Goal: Information Seeking & Learning: Compare options

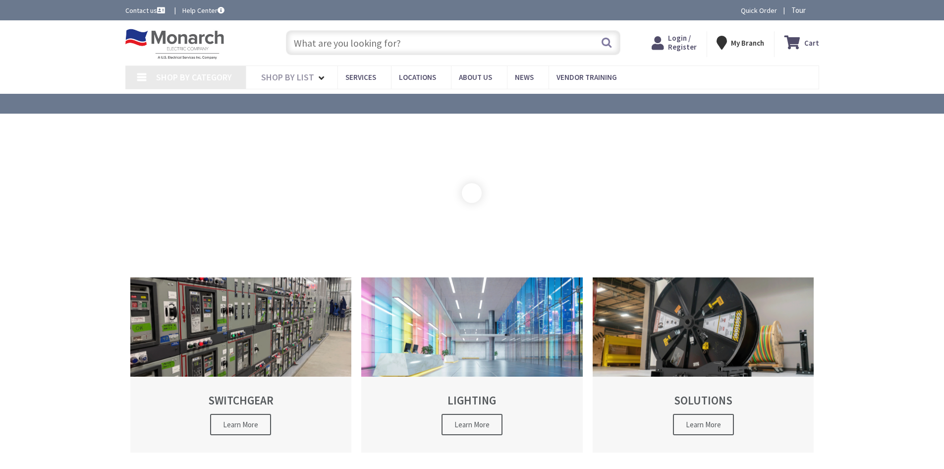
click at [393, 46] on input "text" at bounding box center [453, 42] width 335 height 25
type input "[GEOGRAPHIC_DATA], [GEOGRAPHIC_DATA][STREET_ADDRESS][GEOGRAPHIC_DATA]"
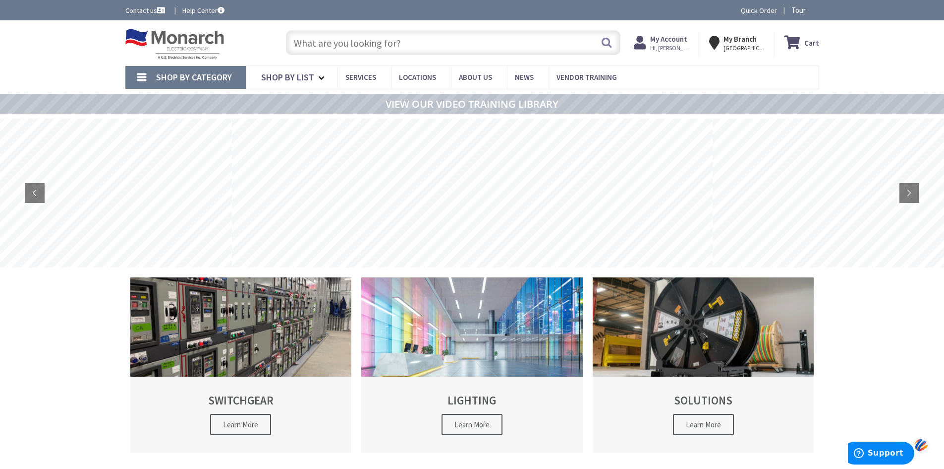
click at [228, 75] on span "Shop By Category" at bounding box center [194, 76] width 76 height 11
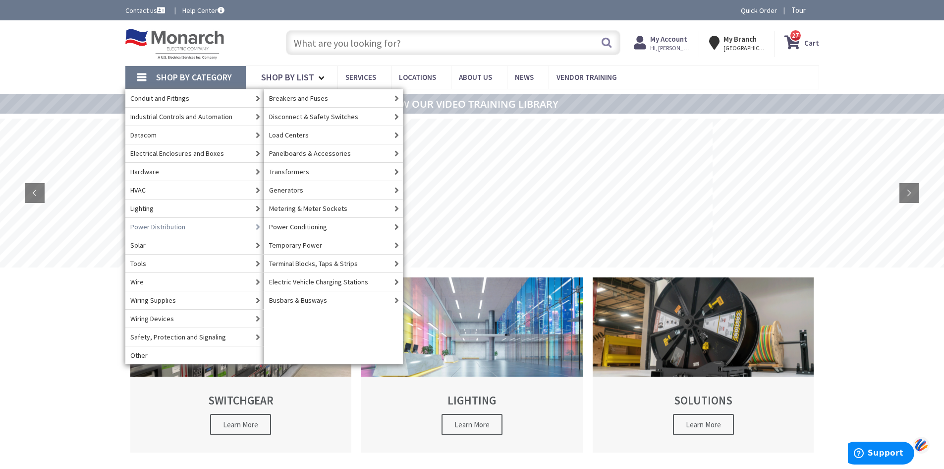
click at [192, 231] on link "Power Distribution" at bounding box center [194, 226] width 139 height 18
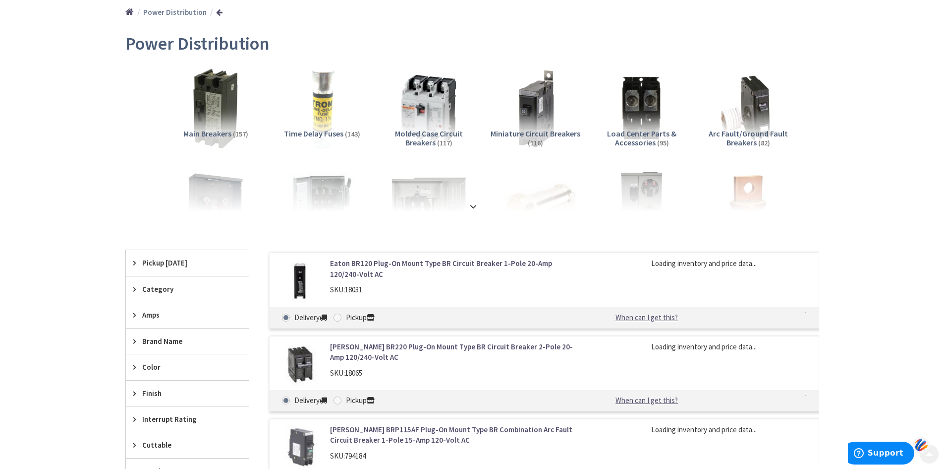
scroll to position [149, 0]
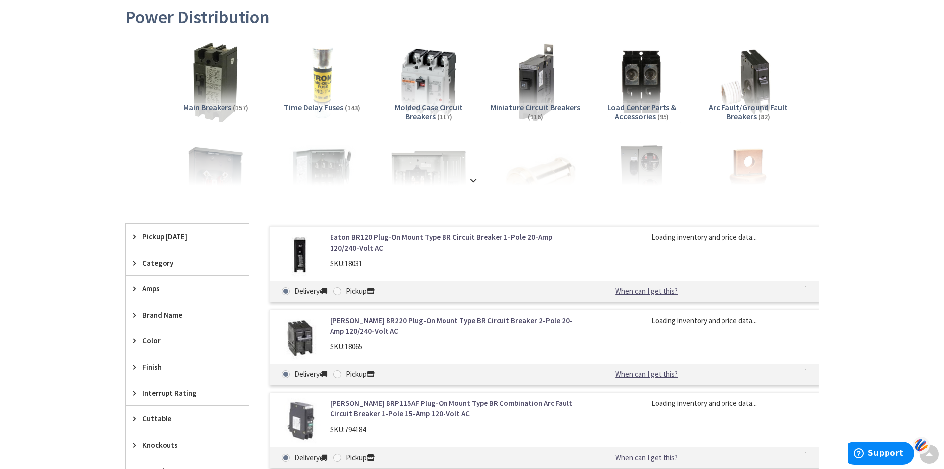
click at [474, 177] on strong at bounding box center [474, 180] width 12 height 11
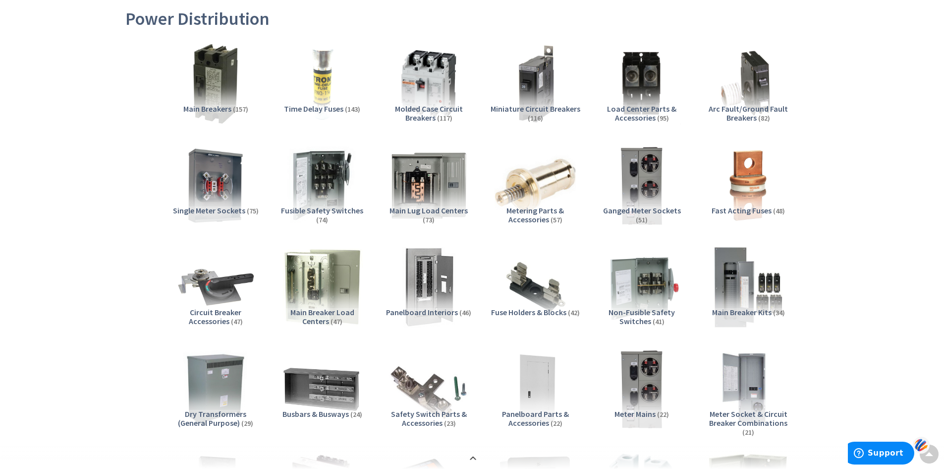
scroll to position [150, 0]
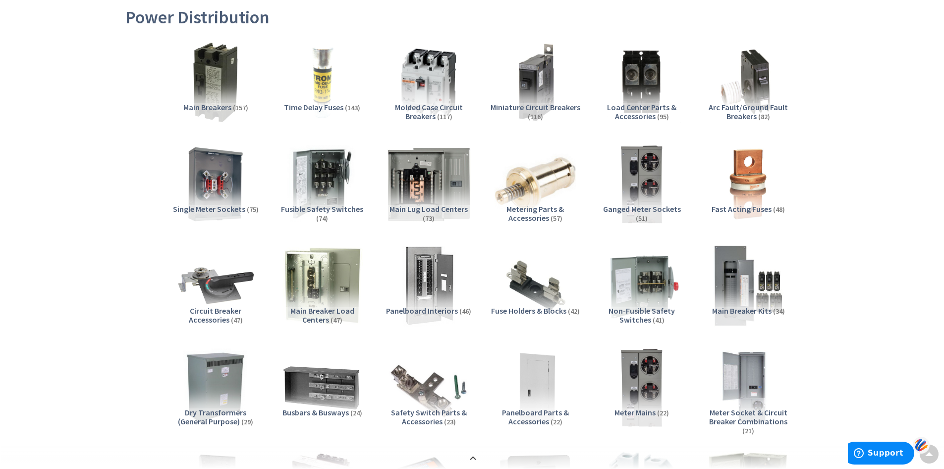
click at [429, 177] on img at bounding box center [429, 184] width 90 height 90
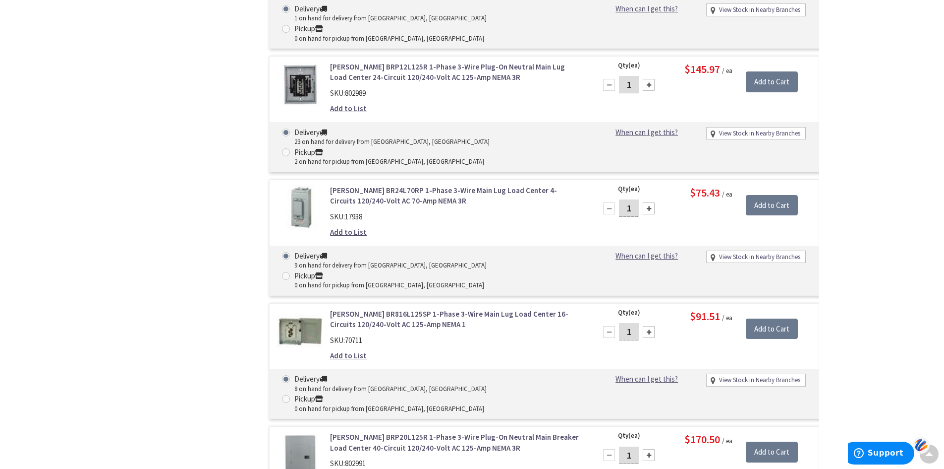
scroll to position [2468, 0]
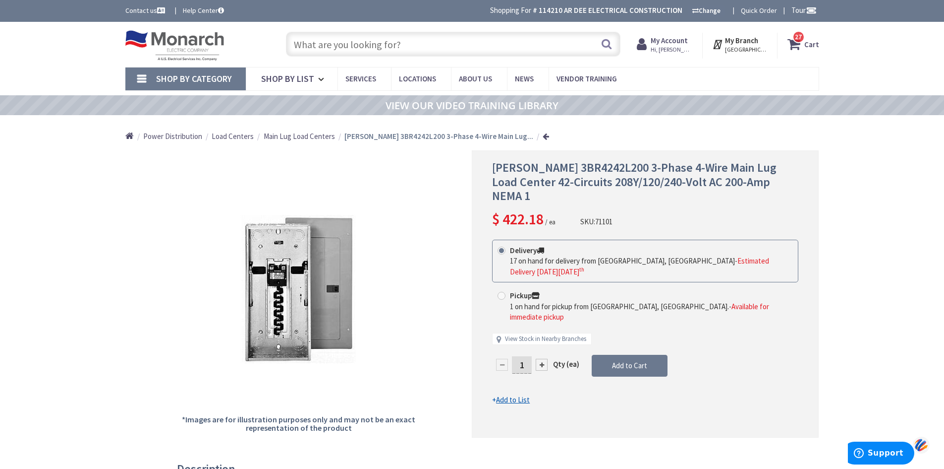
click at [313, 134] on span "Main Lug Load Centers" at bounding box center [299, 135] width 71 height 9
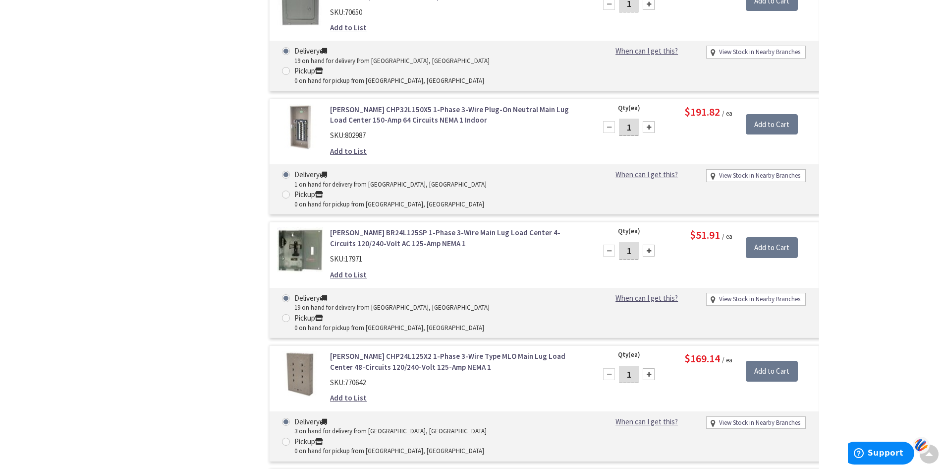
scroll to position [2530, 0]
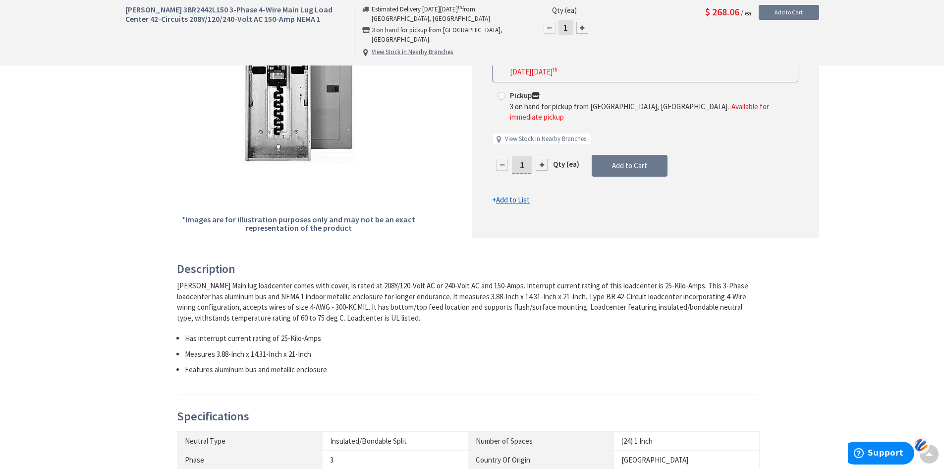
scroll to position [200, 0]
